Goal: Find specific page/section: Find specific page/section

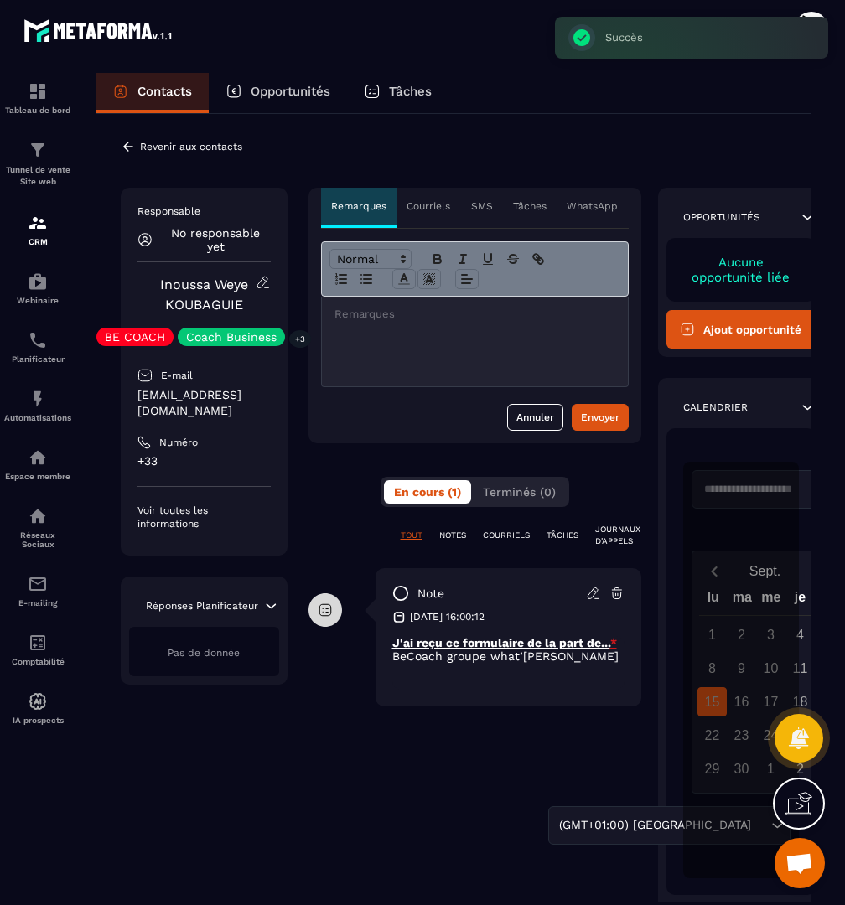
click at [183, 143] on p "Revenir aux contacts" at bounding box center [191, 147] width 102 height 12
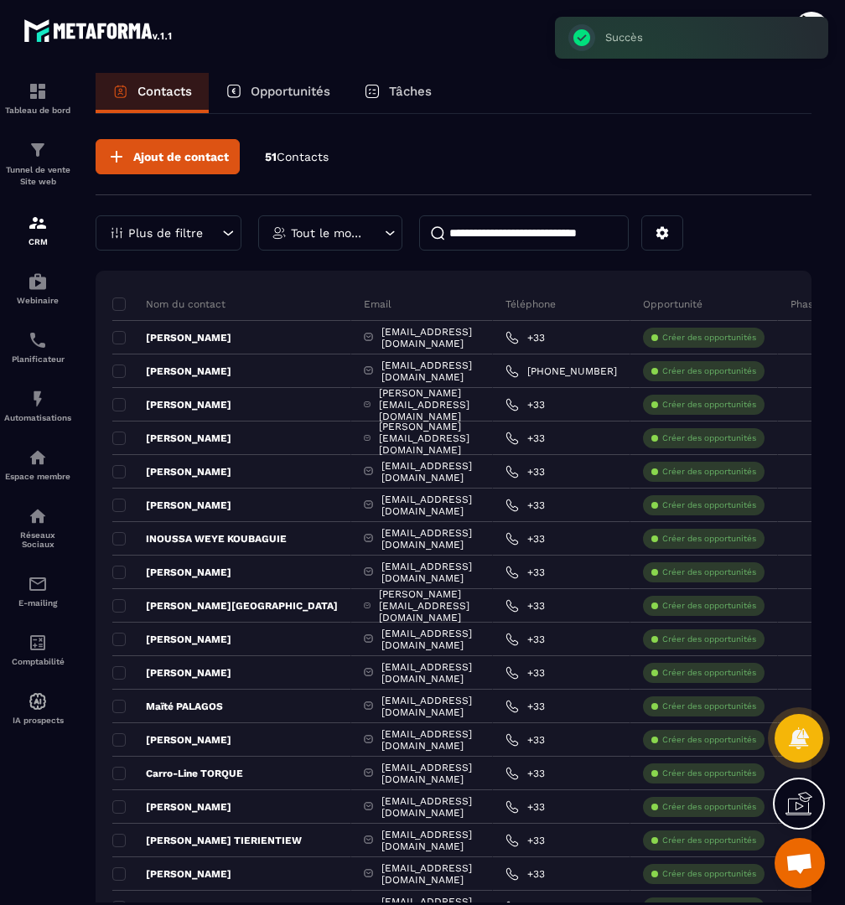
click at [479, 233] on input at bounding box center [524, 232] width 210 height 35
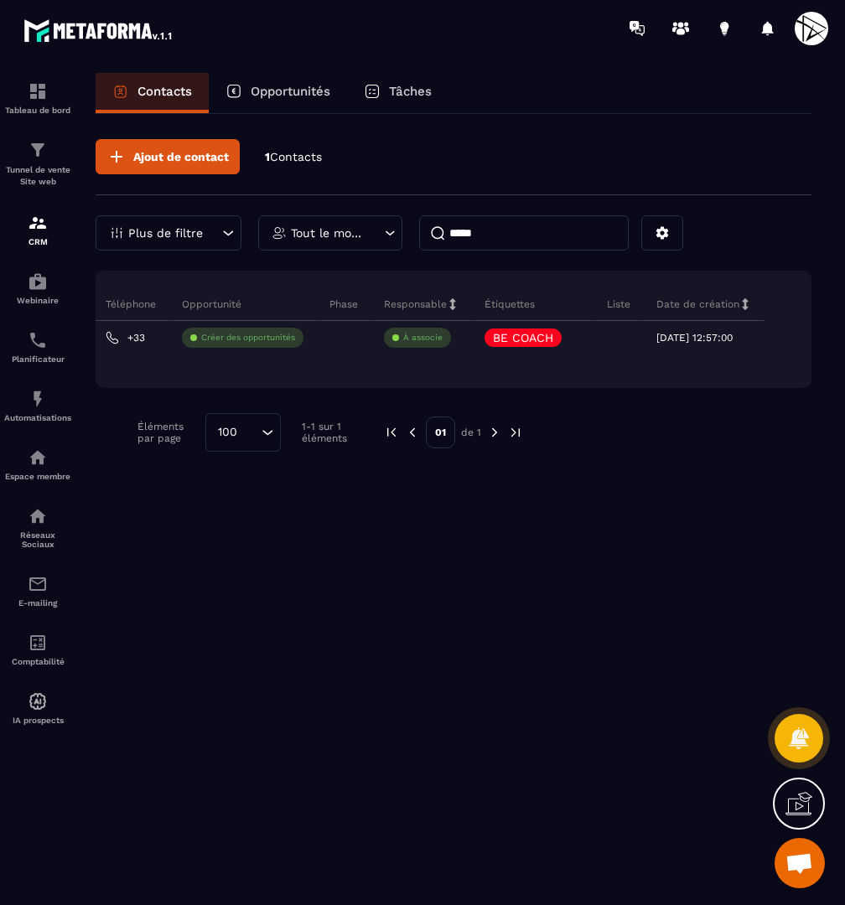
scroll to position [0, 320]
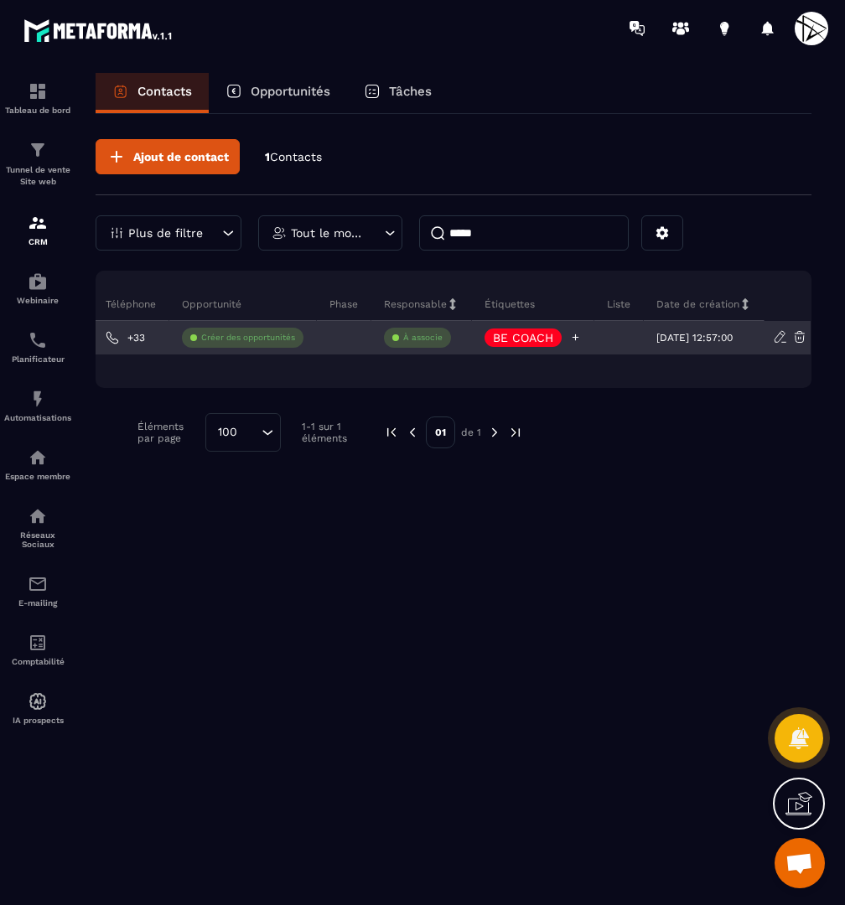
type input "*****"
click at [536, 334] on p "BE COACH" at bounding box center [523, 338] width 60 height 12
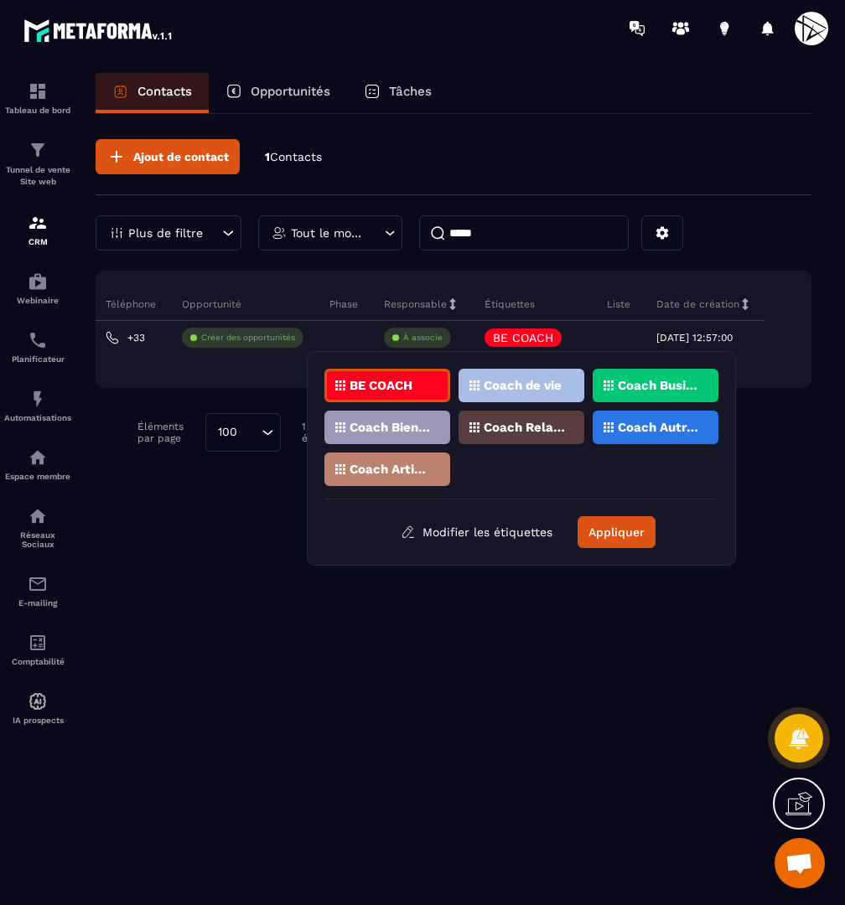
click at [562, 383] on div "Coach de vie" at bounding box center [522, 386] width 126 height 34
click at [547, 434] on div "Coach Relations" at bounding box center [522, 428] width 126 height 34
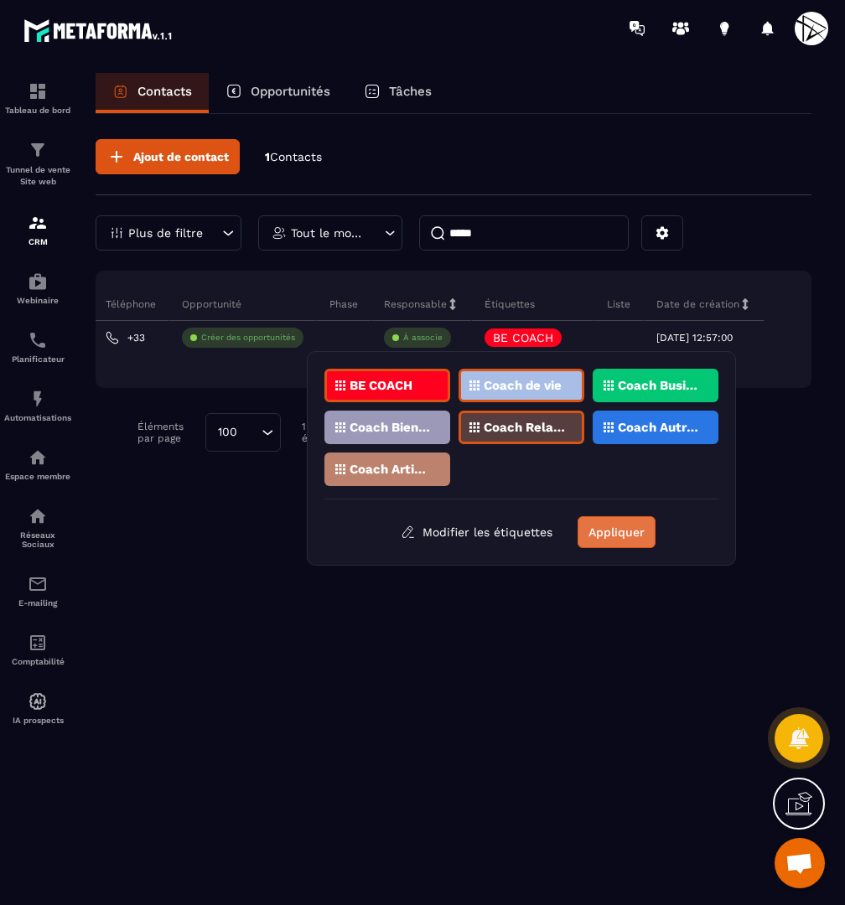
click at [624, 539] on button "Appliquer" at bounding box center [617, 532] width 78 height 32
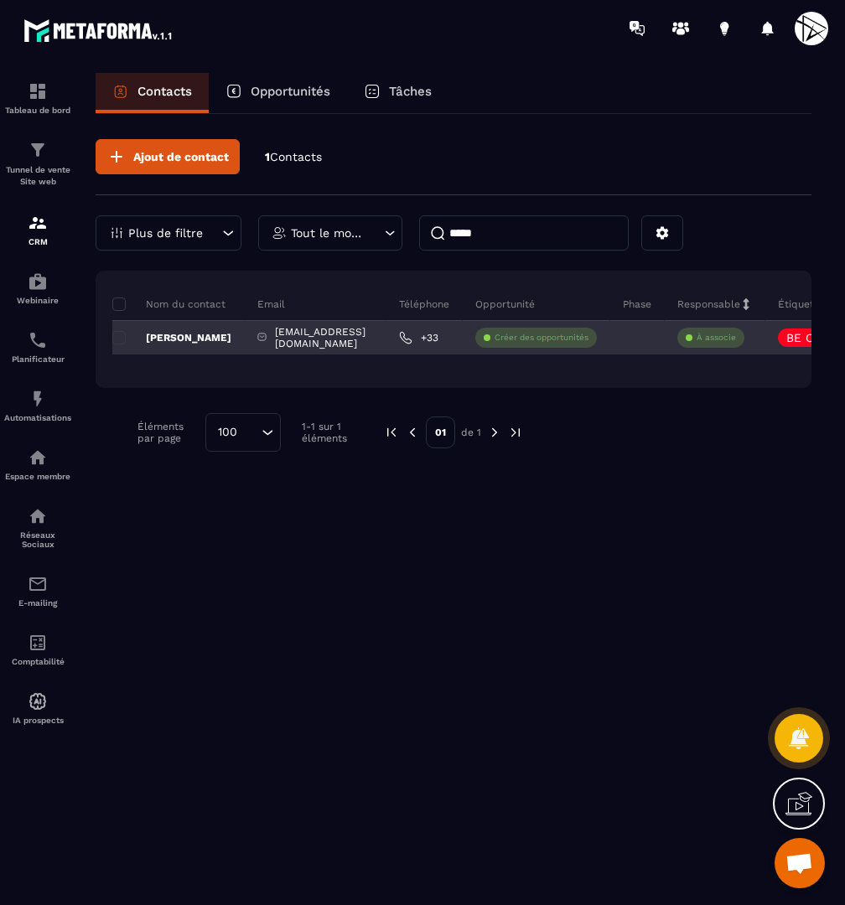
scroll to position [0, -1]
click at [183, 334] on p "[PERSON_NAME]" at bounding box center [171, 337] width 119 height 13
